Goal: Transaction & Acquisition: Book appointment/travel/reservation

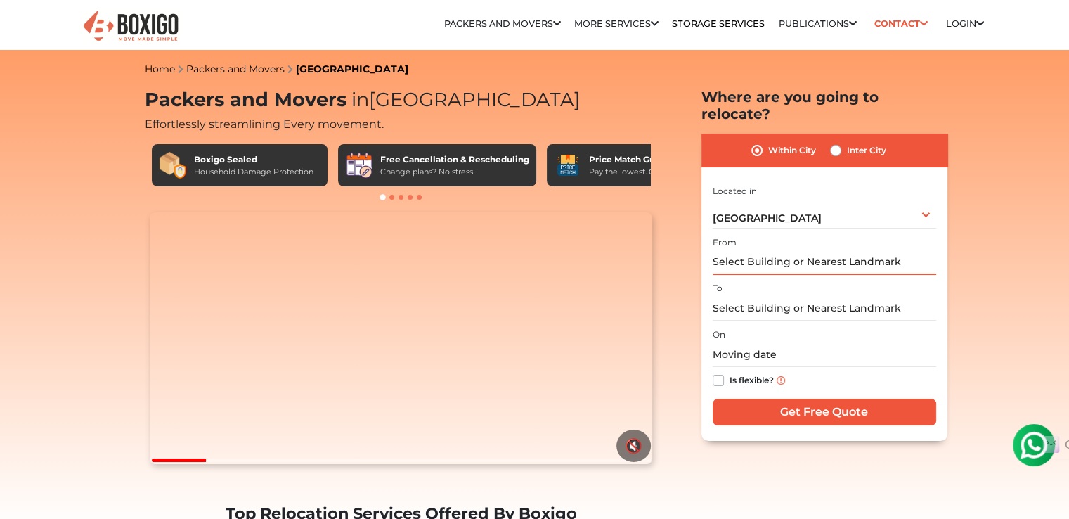
click at [835, 250] on input "text" at bounding box center [823, 262] width 223 height 25
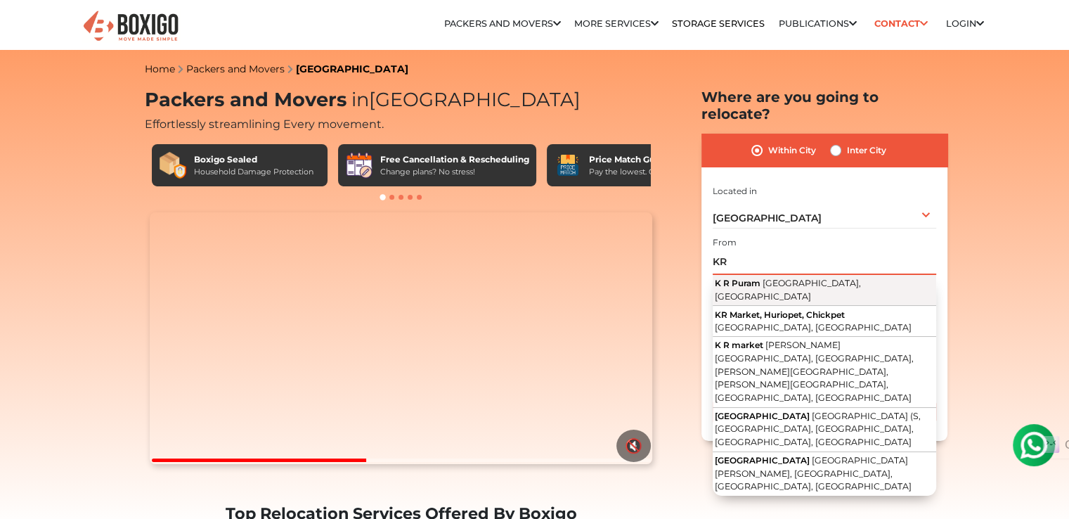
type input "K"
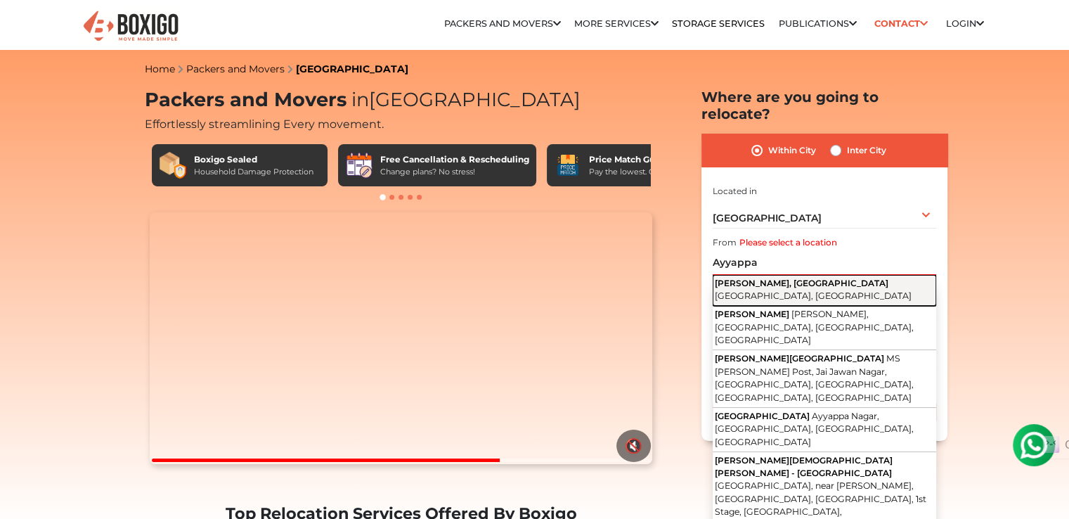
click at [775, 278] on span "[PERSON_NAME], [GEOGRAPHIC_DATA]" at bounding box center [802, 283] width 174 height 11
type input "Ayyappa Nagar, [GEOGRAPHIC_DATA], [GEOGRAPHIC_DATA], [GEOGRAPHIC_DATA]"
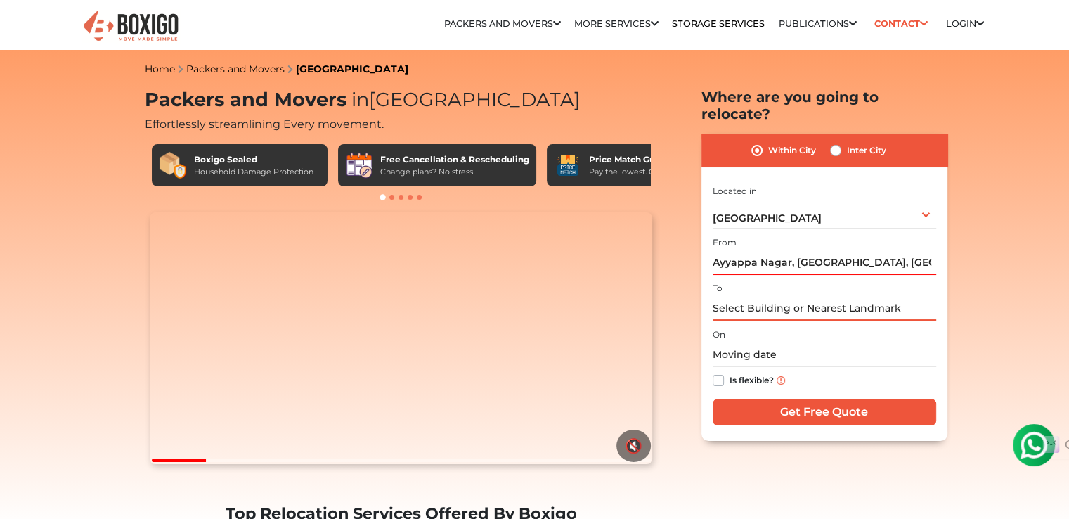
click at [757, 298] on input "text" at bounding box center [823, 308] width 223 height 25
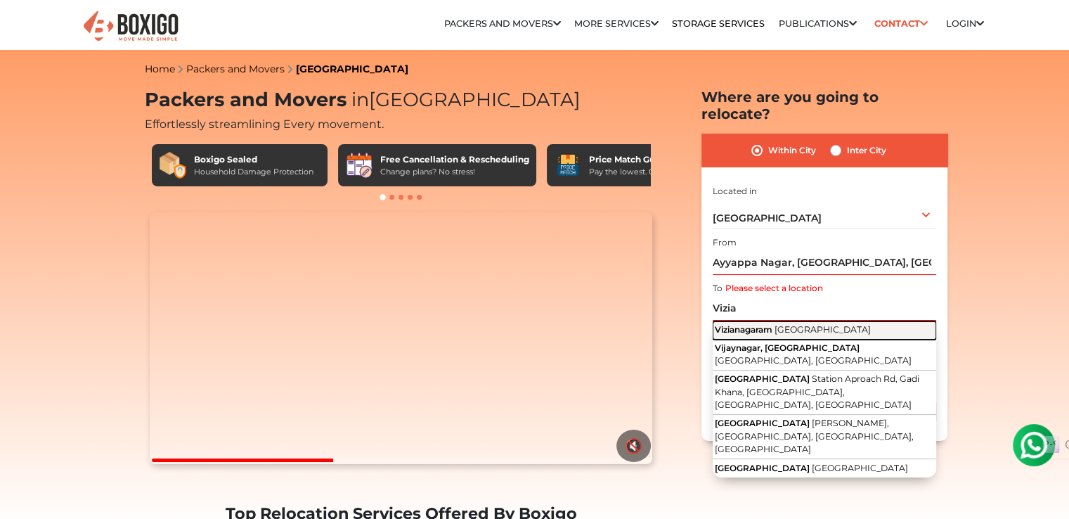
click at [771, 324] on span "Vizianagaram" at bounding box center [744, 329] width 58 height 11
type input "[GEOGRAPHIC_DATA], [GEOGRAPHIC_DATA]"
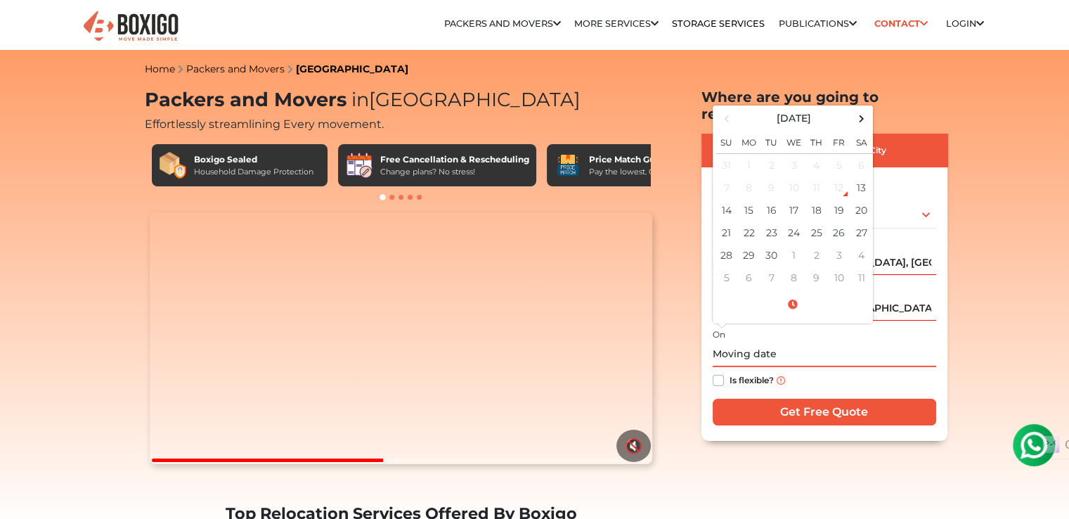
click at [748, 342] on input "text" at bounding box center [823, 354] width 223 height 25
click at [866, 176] on td "13" at bounding box center [861, 187] width 22 height 22
type input "[DATE] 6:45 PM"
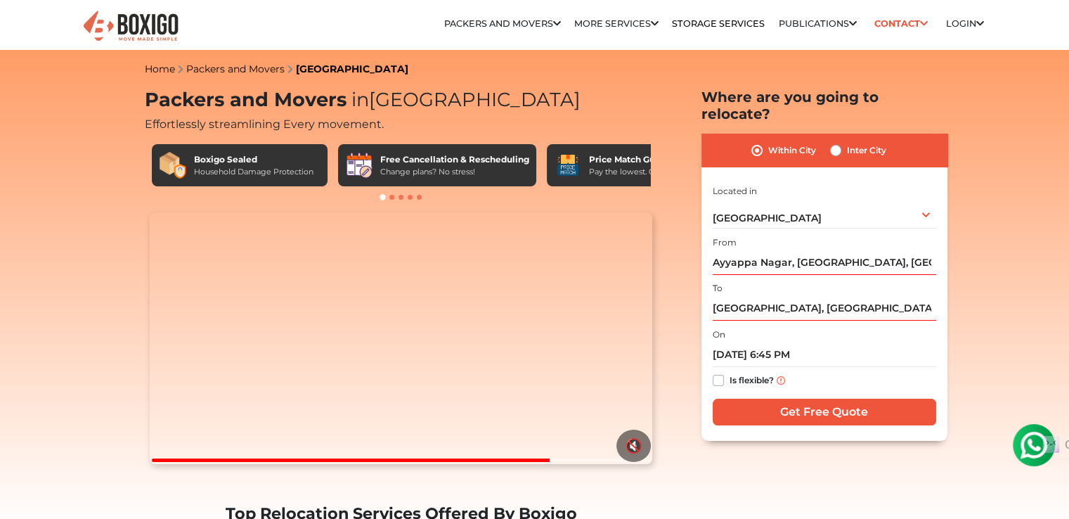
click at [729, 372] on label "Is flexible?" at bounding box center [751, 379] width 44 height 15
click at [717, 372] on input "Is flexible?" at bounding box center [717, 379] width 11 height 14
checkbox input "true"
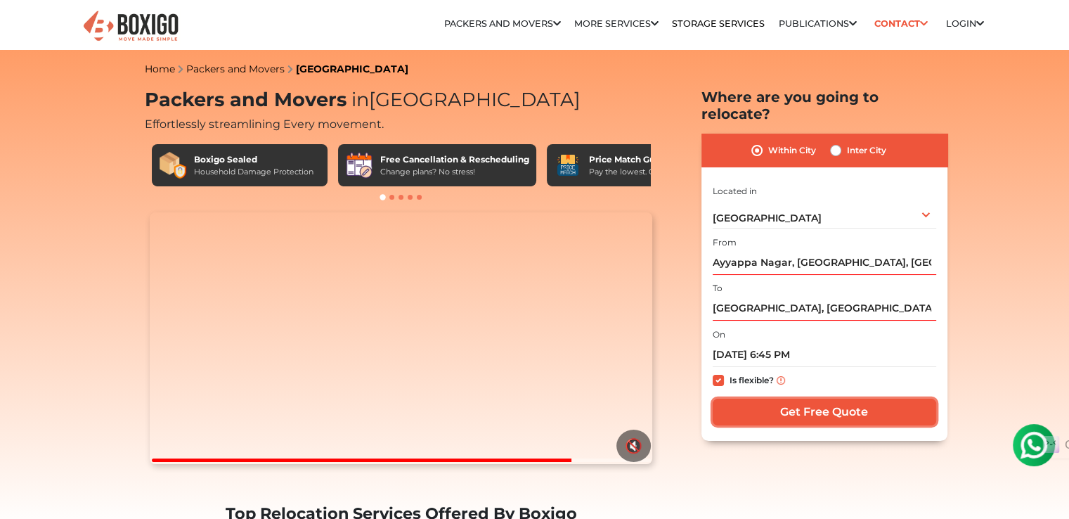
click at [776, 398] on input "Get Free Quote" at bounding box center [823, 411] width 223 height 27
